Goal: Information Seeking & Learning: Learn about a topic

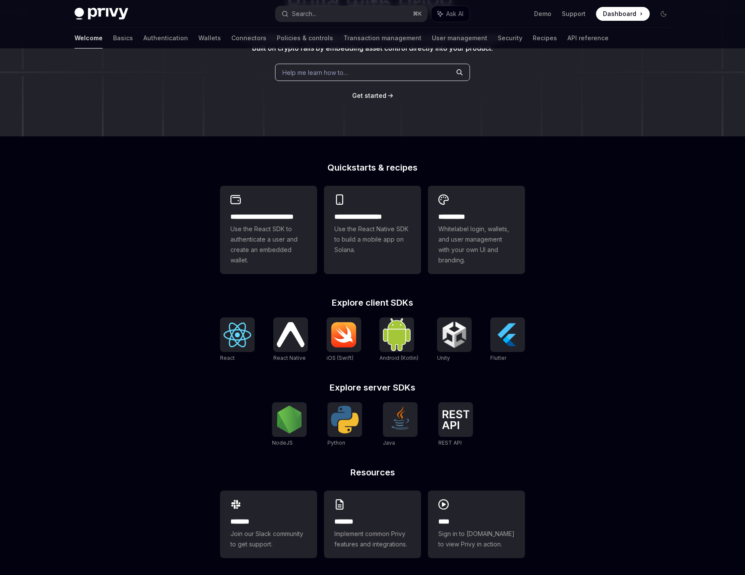
scroll to position [108, 0]
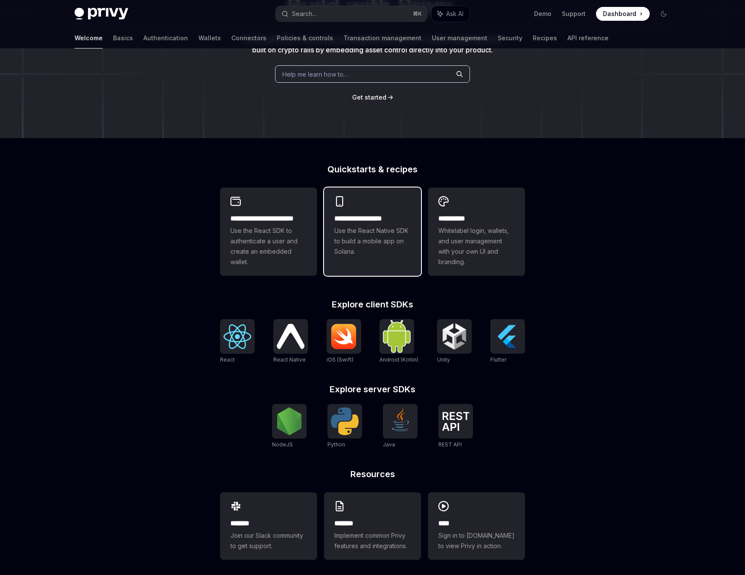
click at [382, 223] on h2 "**********" at bounding box center [372, 219] width 76 height 10
type textarea "*"
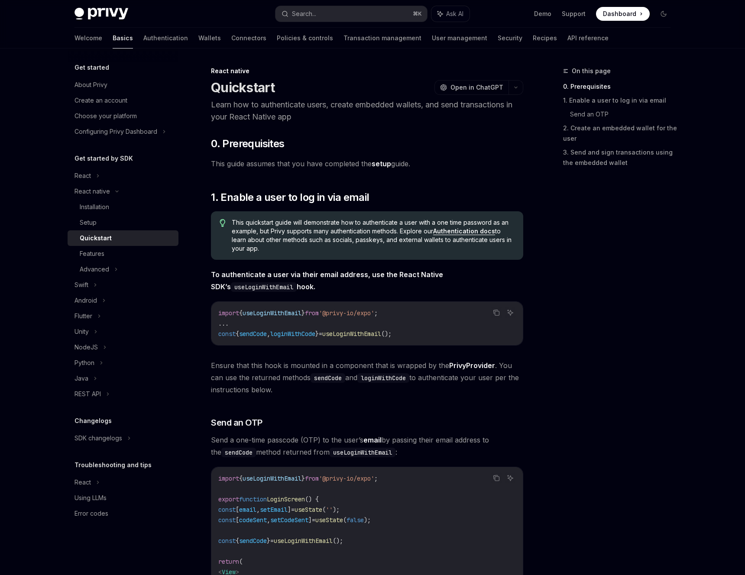
click at [385, 166] on link "setup" at bounding box center [381, 163] width 19 height 9
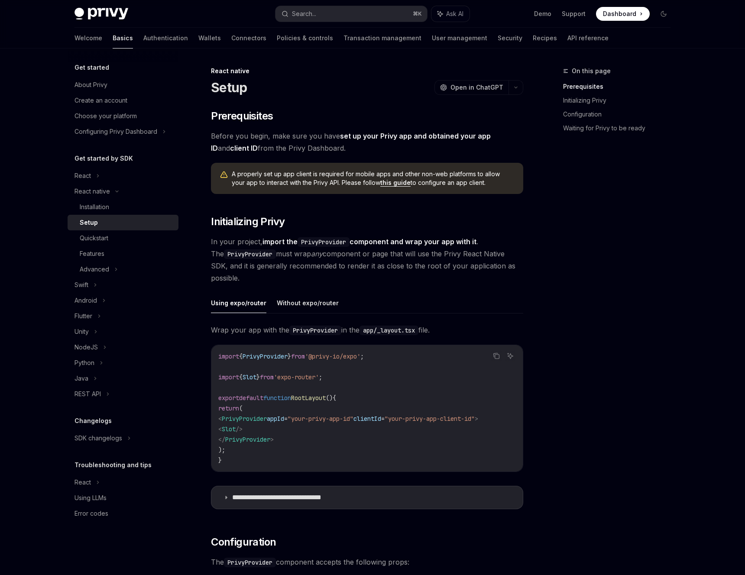
click at [624, 12] on span "Dashboard" at bounding box center [619, 14] width 33 height 9
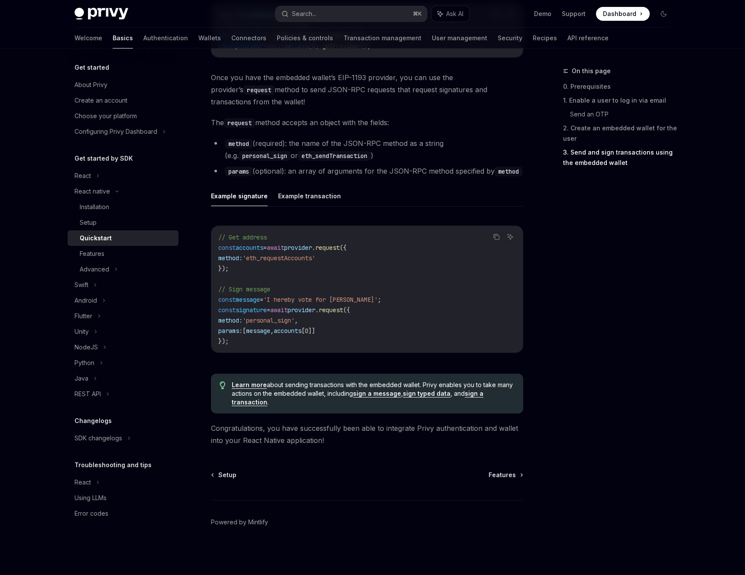
scroll to position [1117, 0]
click at [102, 204] on div "Installation" at bounding box center [94, 207] width 29 height 10
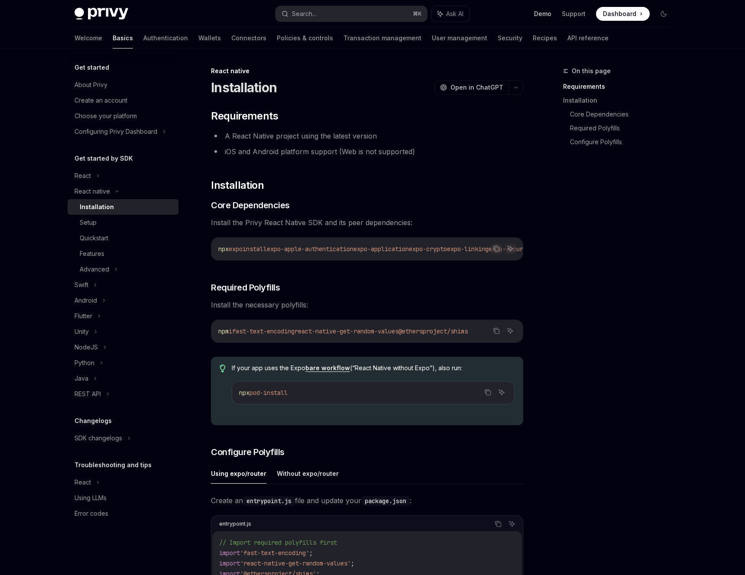
click at [541, 13] on link "Demo" at bounding box center [542, 14] width 17 height 9
click at [533, 38] on link "Recipes" at bounding box center [545, 38] width 24 height 21
type textarea "*"
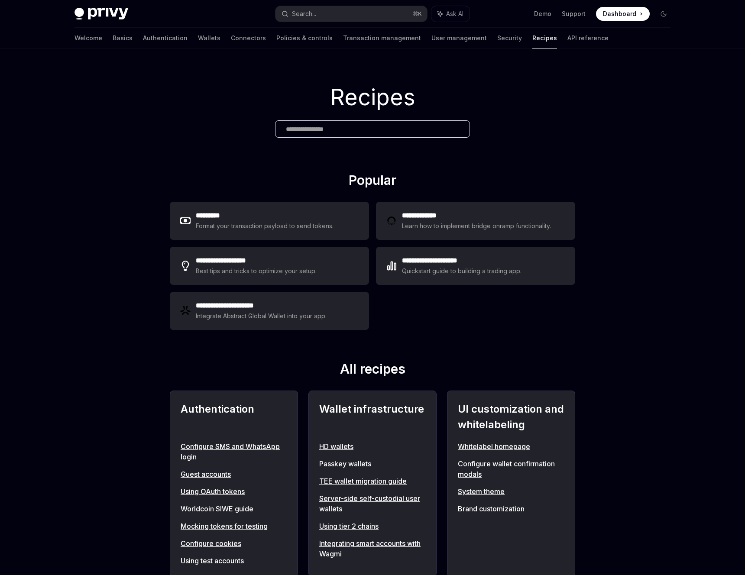
click at [314, 127] on input "text" at bounding box center [372, 129] width 173 height 9
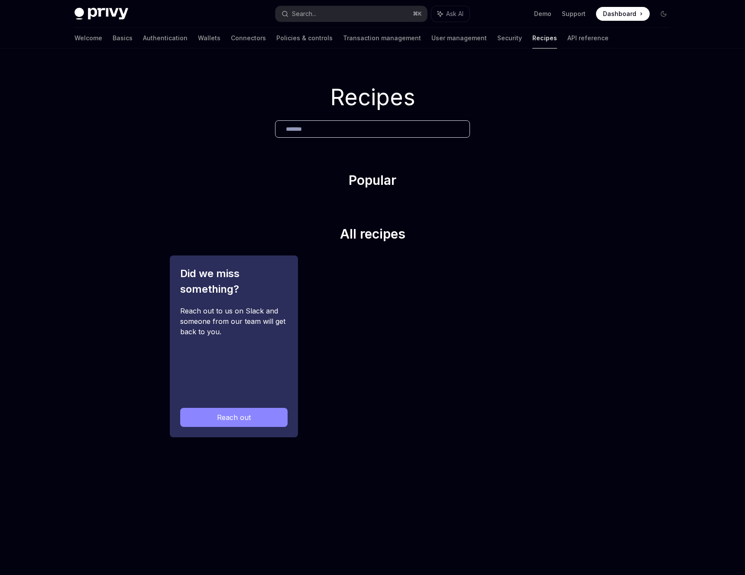
type input "********"
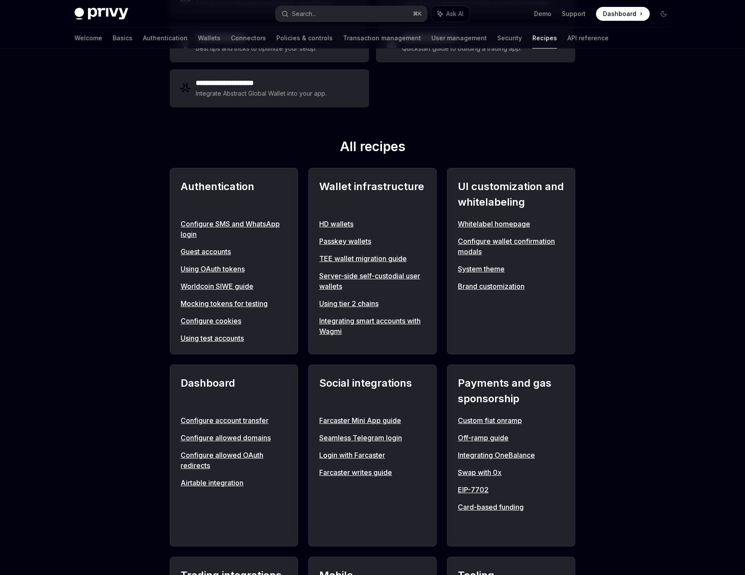
scroll to position [799, 0]
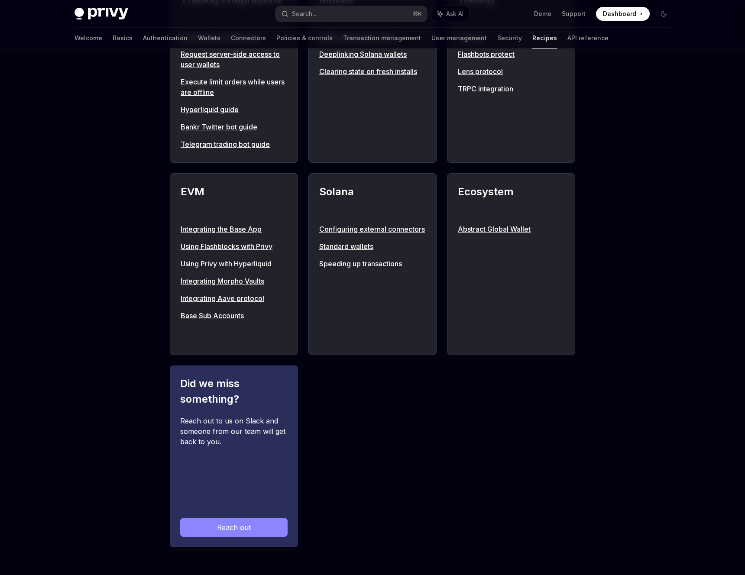
click at [463, 401] on div "Authentication Configure SMS and WhatsApp login Guest accounts Using OAuth toke…" at bounding box center [372, 69] width 405 height 955
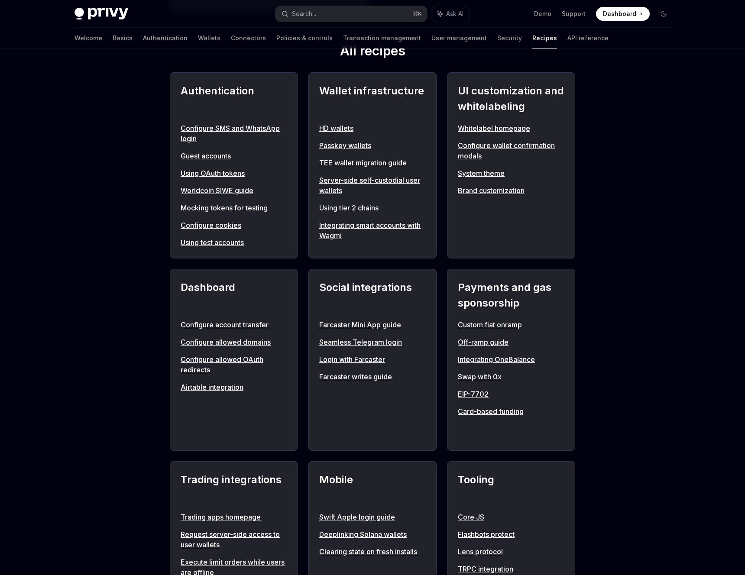
scroll to position [0, 0]
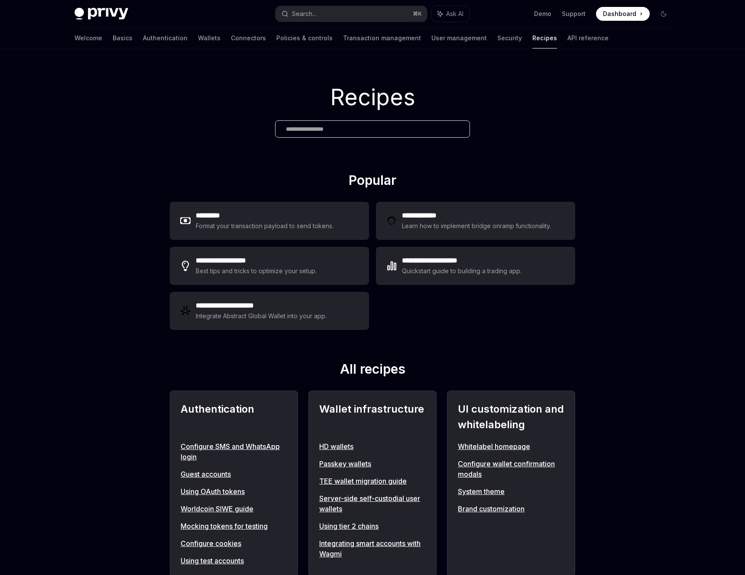
click at [471, 81] on h1 "Recipes" at bounding box center [372, 98] width 745 height 34
click at [113, 37] on link "Basics" at bounding box center [123, 38] width 20 height 21
type textarea "*"
